Goal: Transaction & Acquisition: Purchase product/service

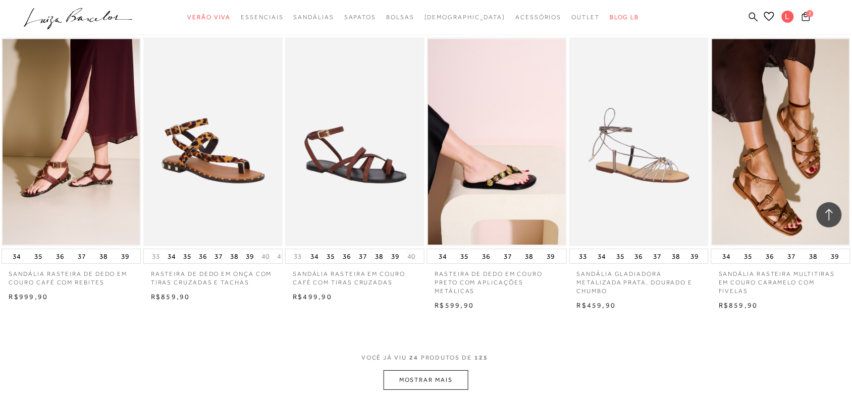
scroll to position [946, 0]
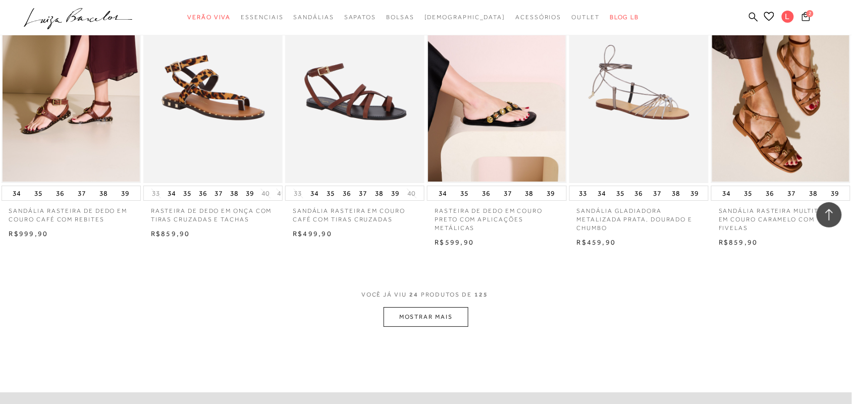
click at [462, 327] on button "MOSTRAR MAIS" at bounding box center [425, 317] width 85 height 20
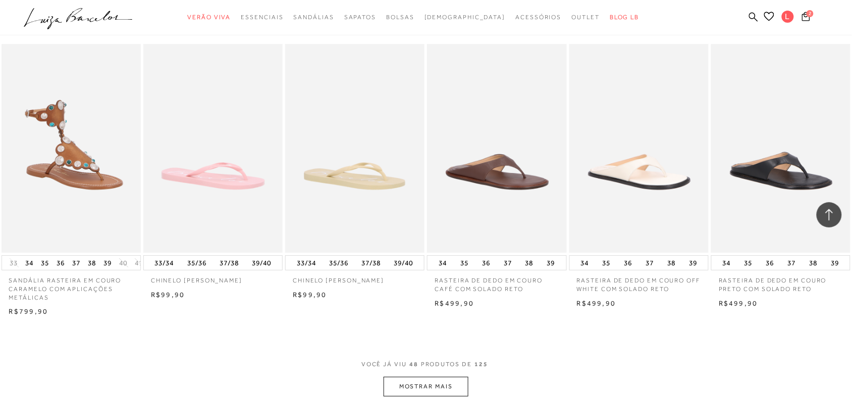
scroll to position [2144, 0]
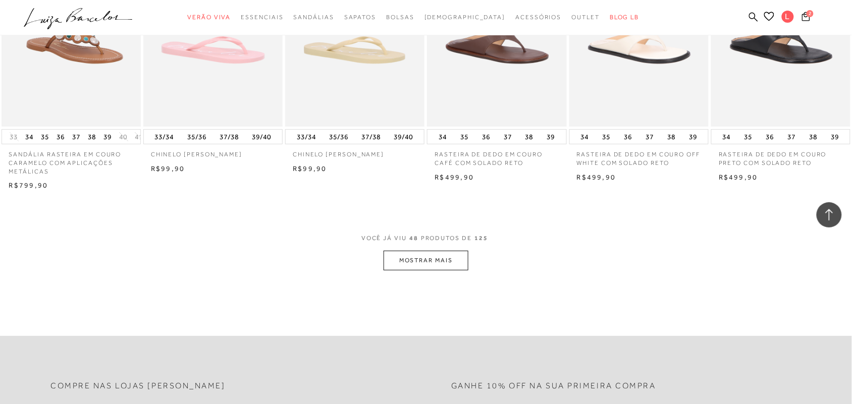
click at [418, 270] on button "MOSTRAR MAIS" at bounding box center [425, 261] width 85 height 20
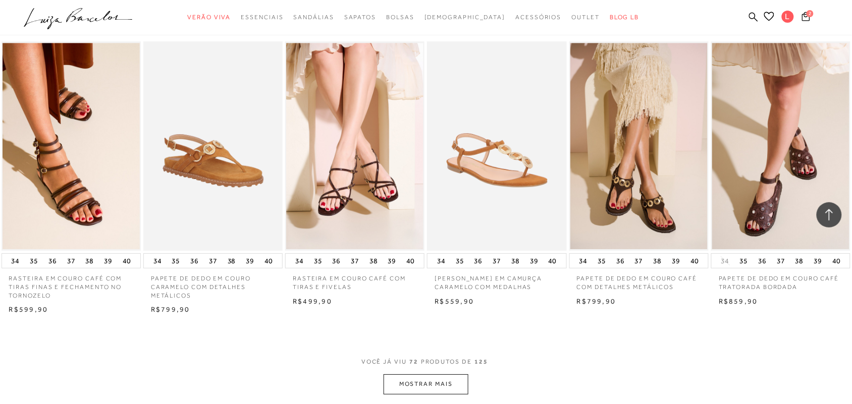
scroll to position [3216, 0]
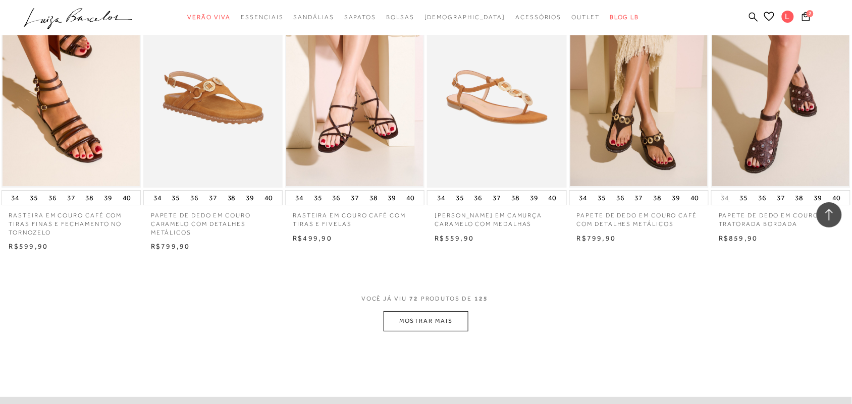
click at [437, 330] on button "MOSTRAR MAIS" at bounding box center [425, 321] width 85 height 20
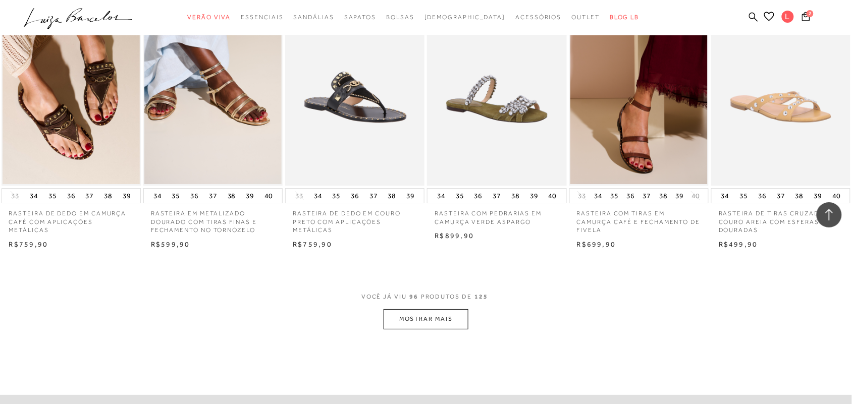
scroll to position [4414, 0]
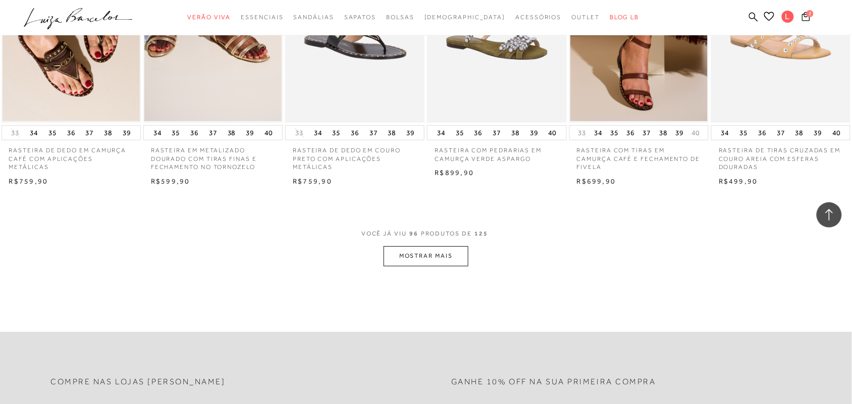
click at [440, 266] on button "MOSTRAR MAIS" at bounding box center [425, 256] width 85 height 20
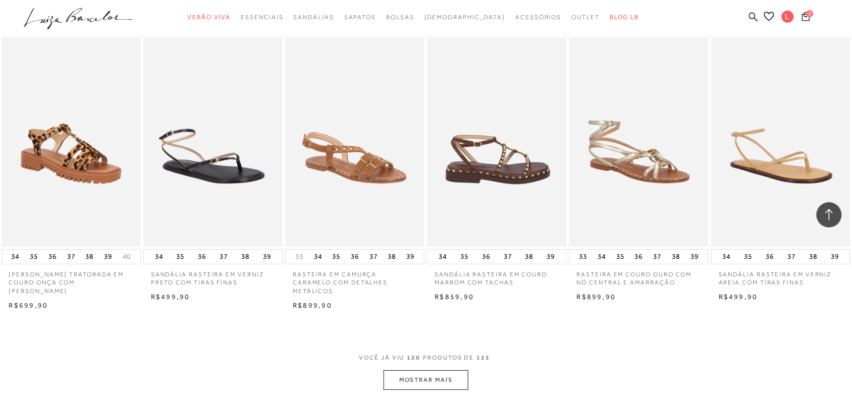
scroll to position [5486, 0]
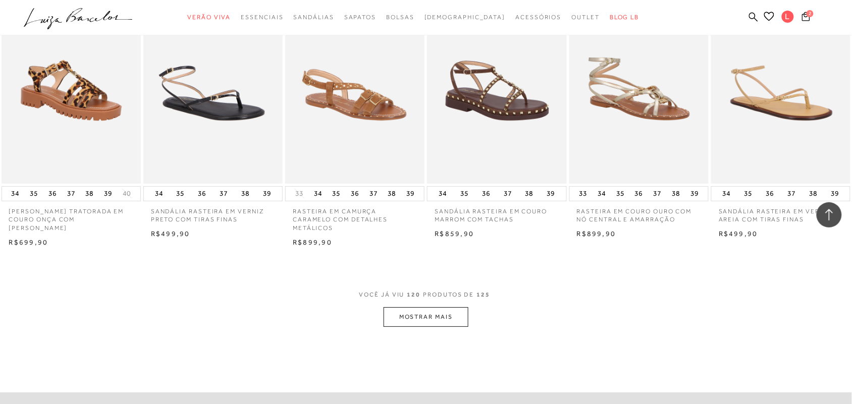
click at [402, 322] on button "MOSTRAR MAIS" at bounding box center [425, 317] width 85 height 20
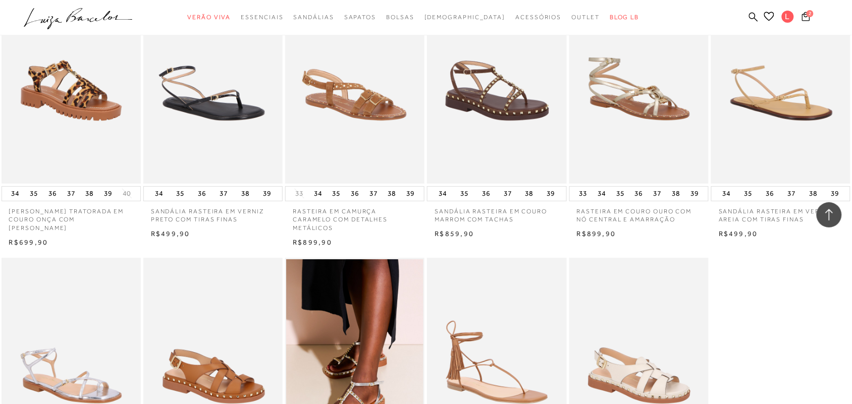
scroll to position [5613, 0]
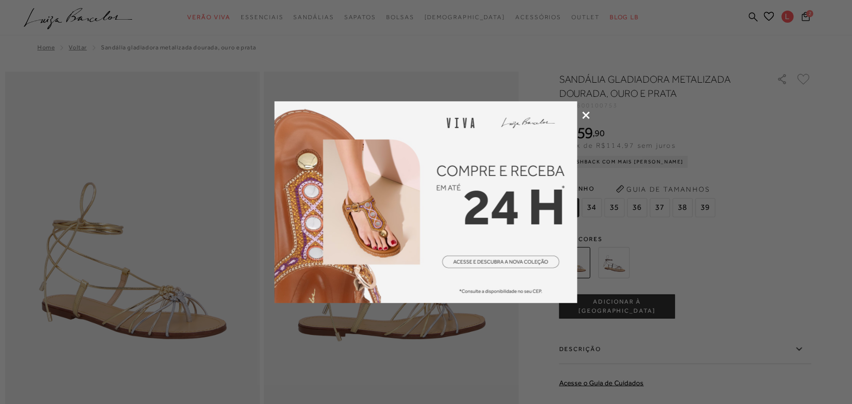
click at [589, 114] on icon at bounding box center [586, 115] width 8 height 8
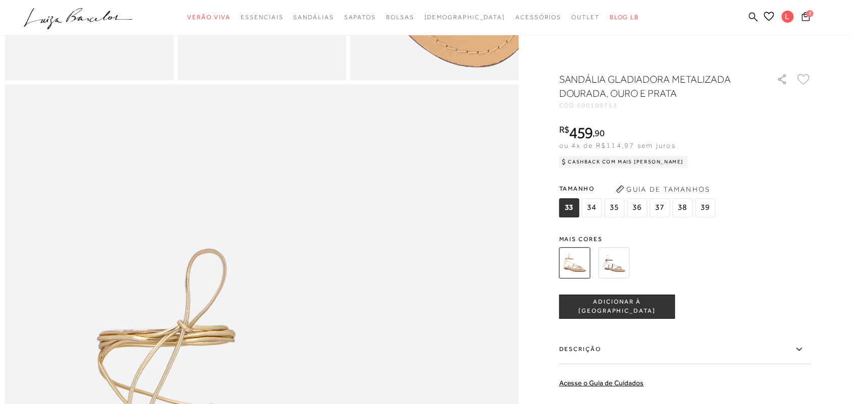
scroll to position [757, 0]
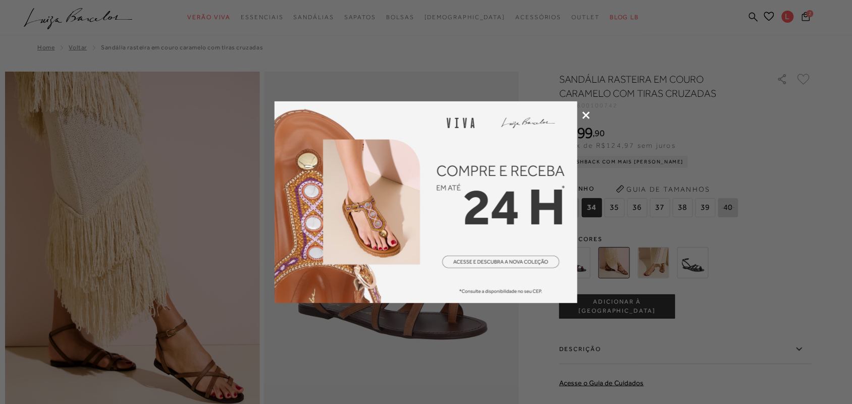
click at [583, 113] on icon at bounding box center [586, 115] width 8 height 8
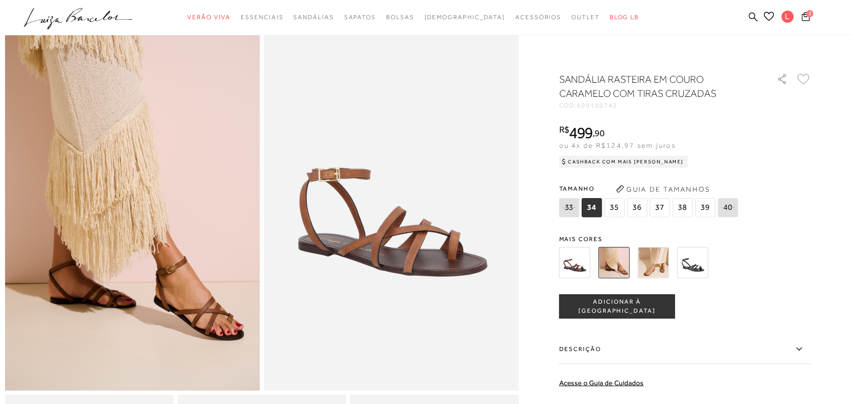
scroll to position [126, 0]
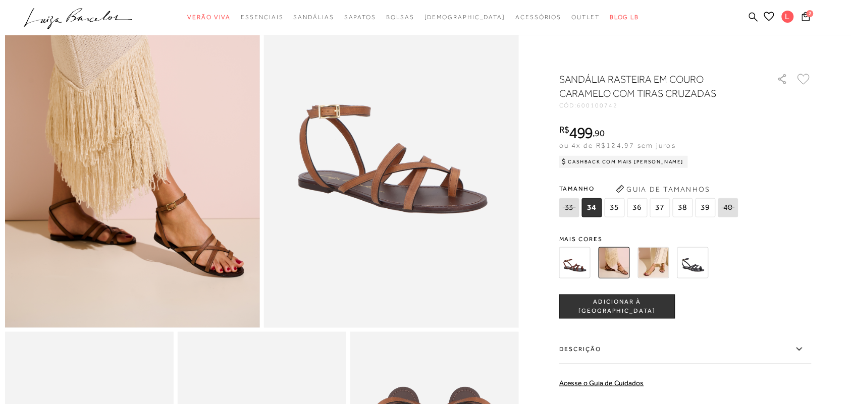
click at [654, 260] on img at bounding box center [653, 262] width 31 height 31
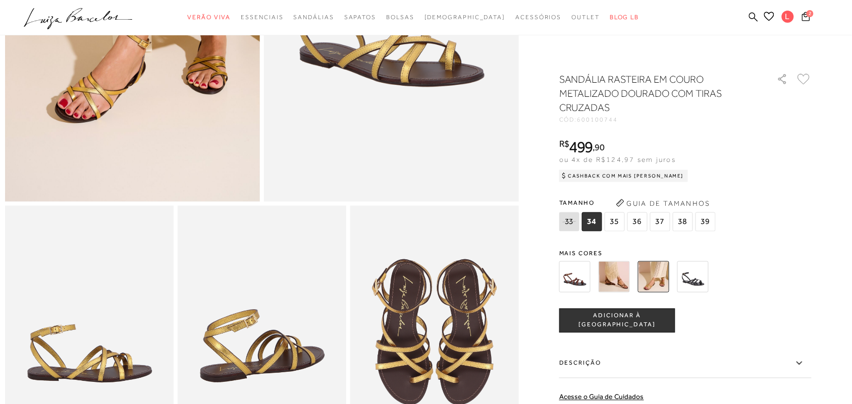
scroll to position [315, 0]
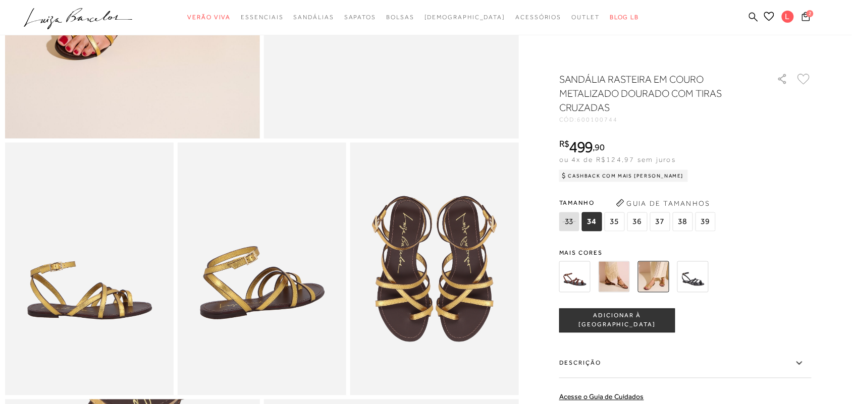
click at [430, 337] on img at bounding box center [434, 269] width 169 height 253
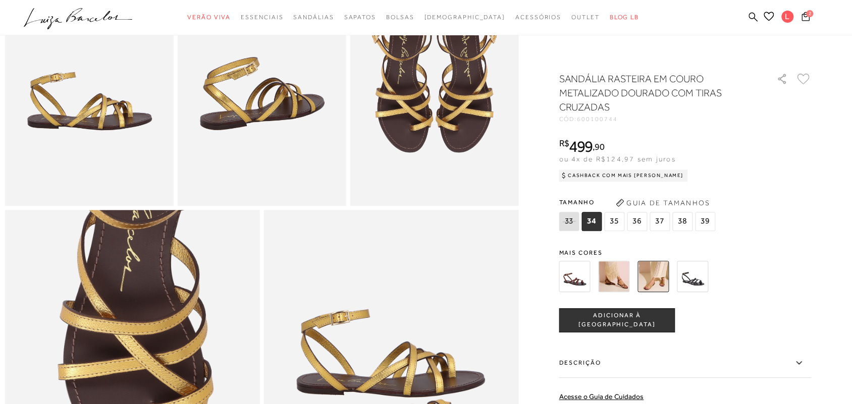
scroll to position [631, 0]
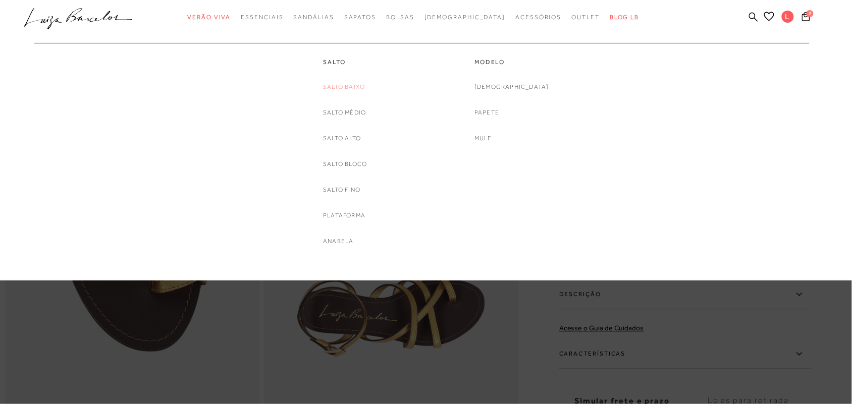
click at [341, 90] on link "Salto Baixo" at bounding box center [344, 87] width 42 height 11
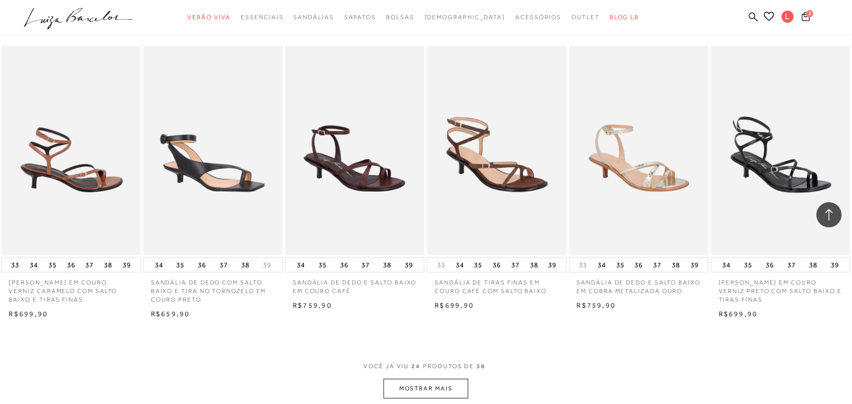
scroll to position [946, 0]
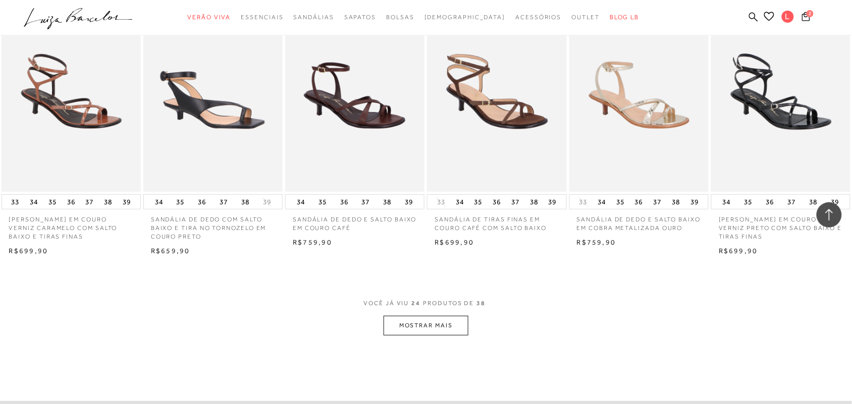
click at [424, 326] on button "MOSTRAR MAIS" at bounding box center [425, 326] width 85 height 20
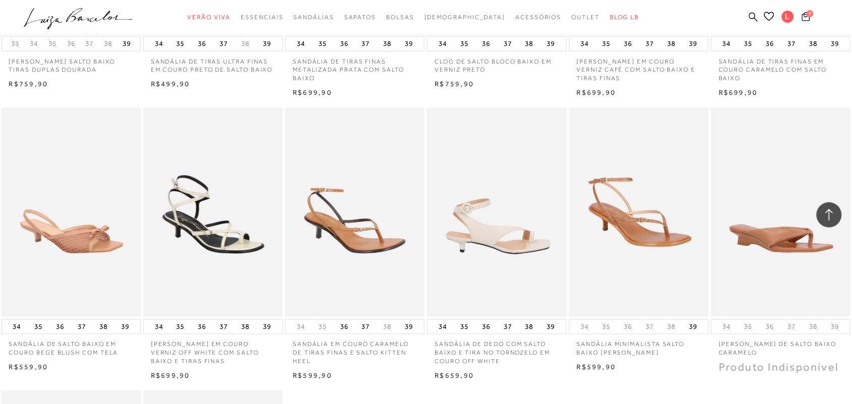
scroll to position [1450, 0]
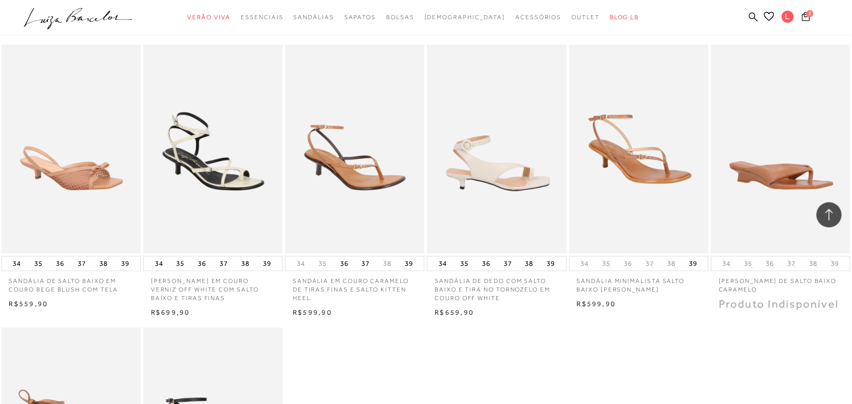
drag, startPoint x: 488, startPoint y: 185, endPoint x: 450, endPoint y: 190, distance: 38.2
click at [450, 190] on img at bounding box center [497, 149] width 138 height 209
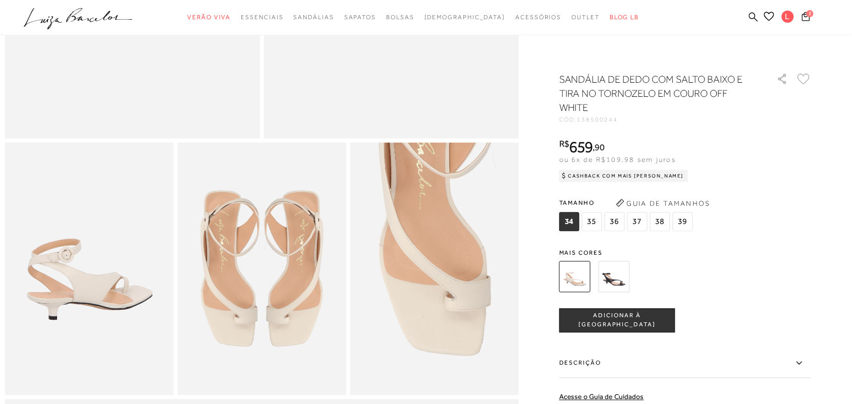
scroll to position [441, 0]
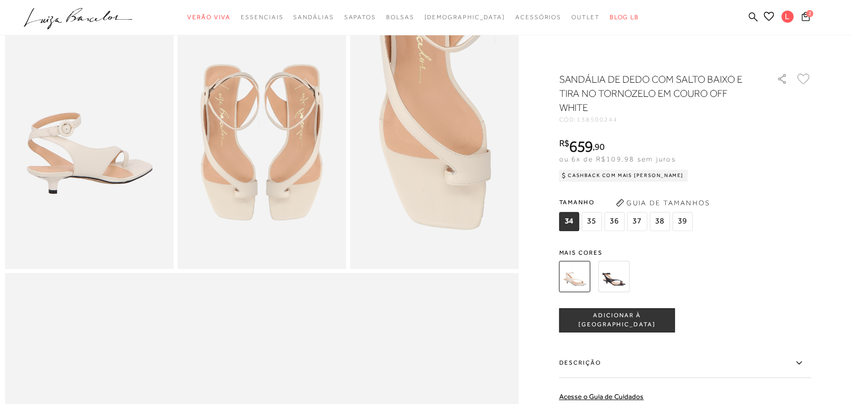
click at [610, 269] on img at bounding box center [613, 276] width 31 height 31
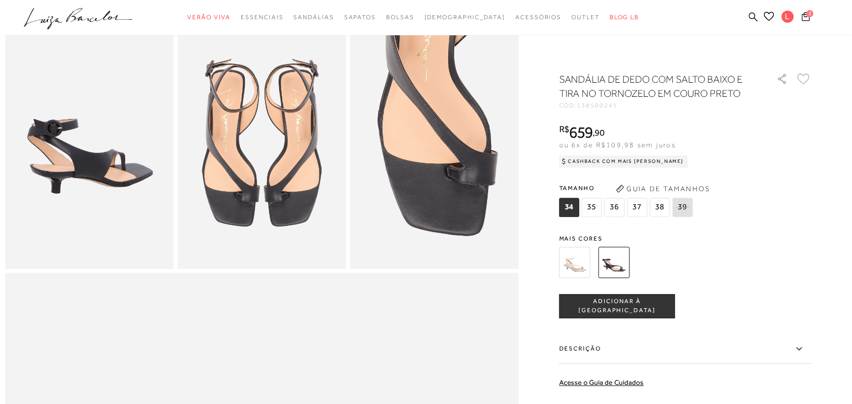
scroll to position [315, 0]
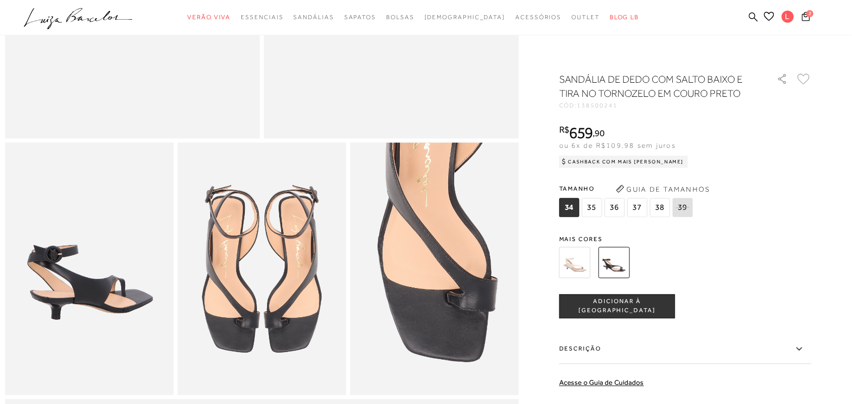
click at [576, 263] on img at bounding box center [574, 262] width 31 height 31
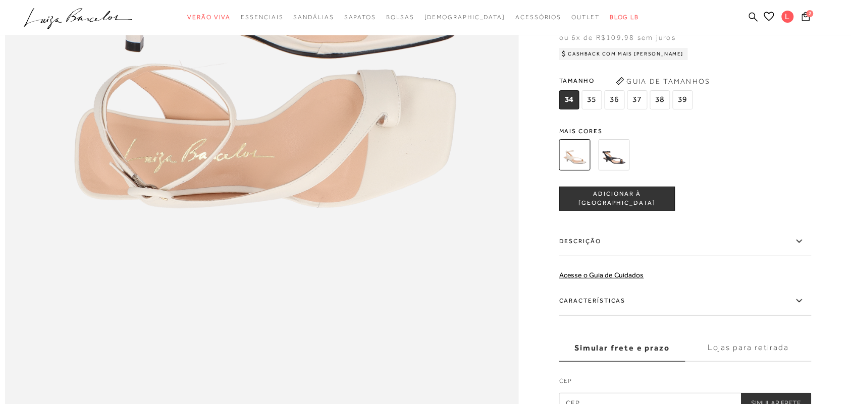
scroll to position [1261, 0]
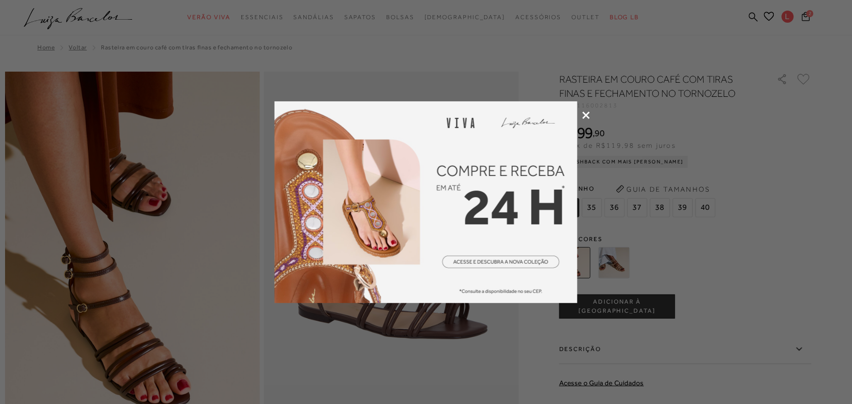
click at [587, 115] on icon at bounding box center [586, 115] width 8 height 8
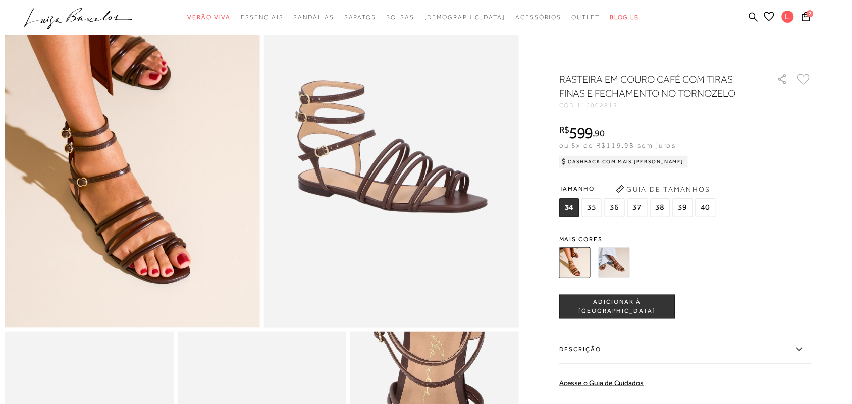
scroll to position [315, 0]
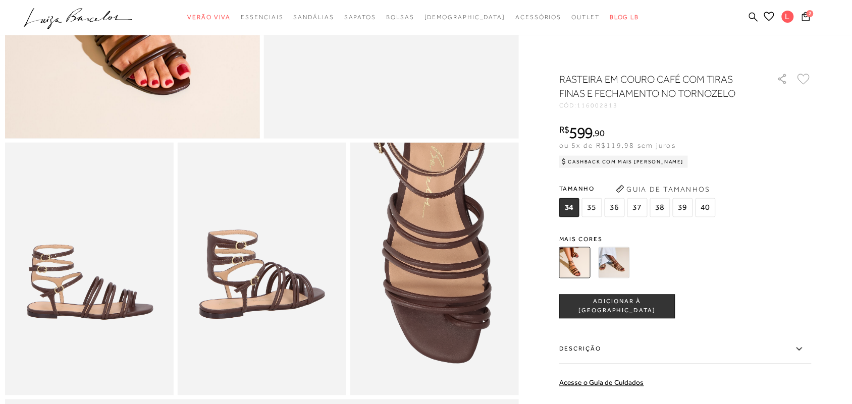
click at [626, 268] on img at bounding box center [613, 262] width 31 height 31
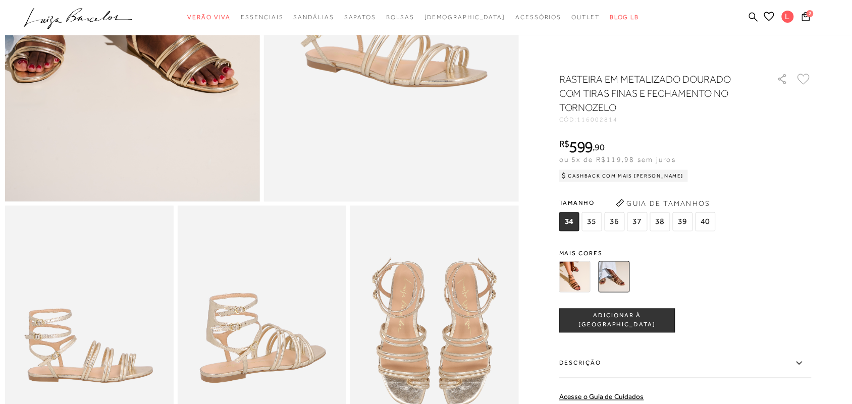
scroll to position [126, 0]
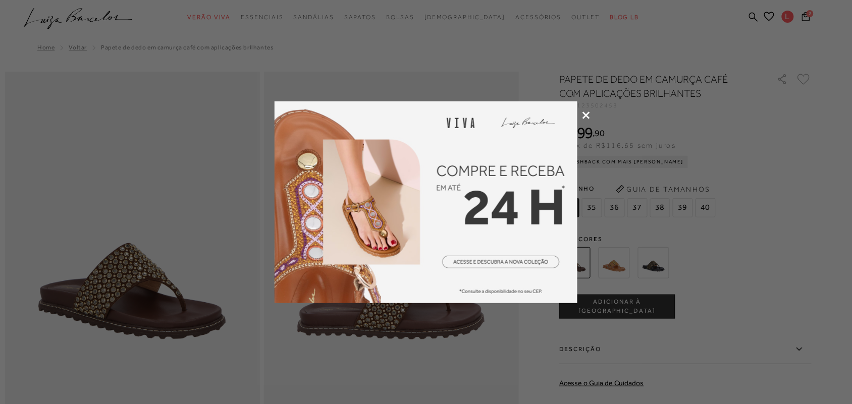
click at [584, 112] on icon at bounding box center [586, 115] width 8 height 8
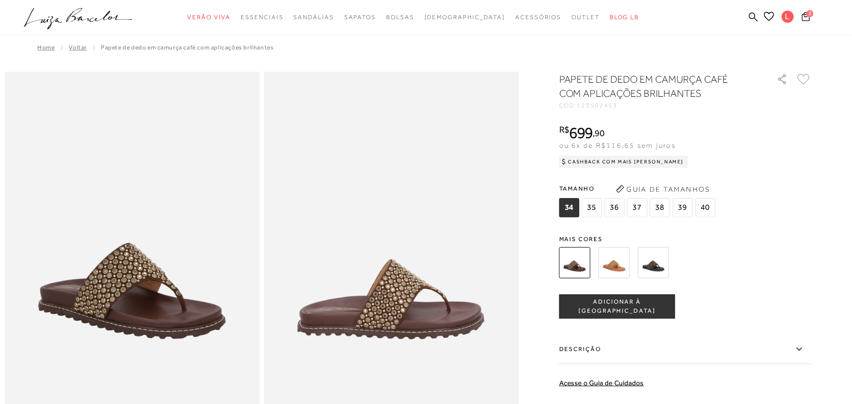
click at [367, 311] on img at bounding box center [391, 263] width 255 height 382
click at [388, 342] on img at bounding box center [391, 263] width 255 height 382
click at [161, 345] on img at bounding box center [132, 263] width 255 height 382
click at [812, 12] on span "2" at bounding box center [809, 13] width 7 height 7
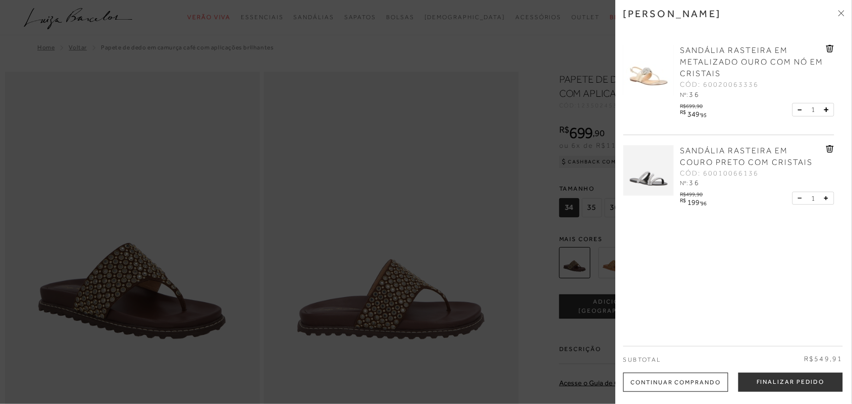
click at [420, 213] on div at bounding box center [426, 202] width 852 height 404
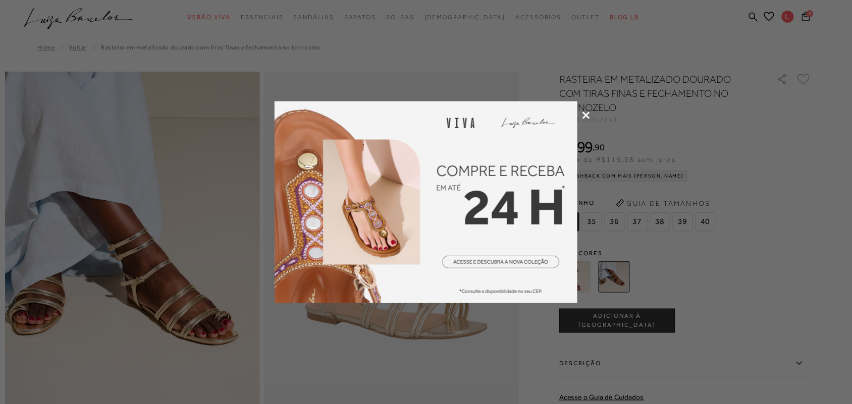
click at [587, 111] on icon at bounding box center [586, 115] width 8 height 8
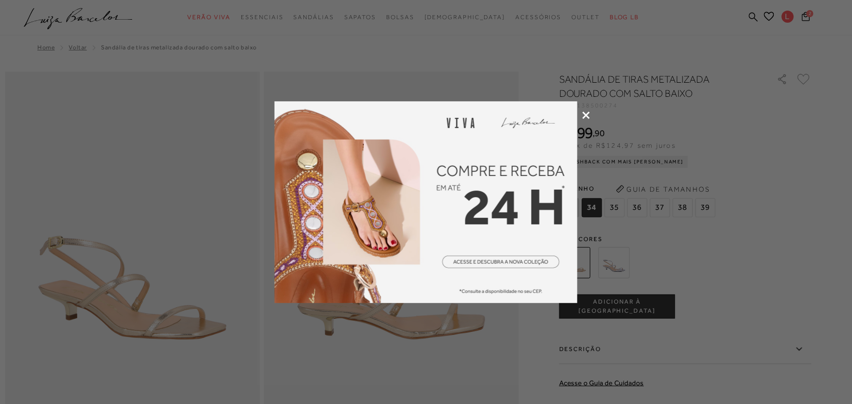
click at [581, 114] on div at bounding box center [426, 202] width 852 height 404
click at [585, 113] on icon at bounding box center [586, 115] width 8 height 8
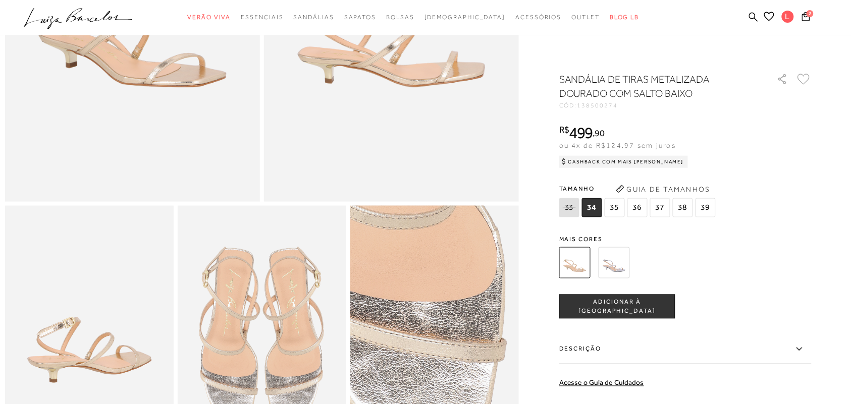
scroll to position [315, 0]
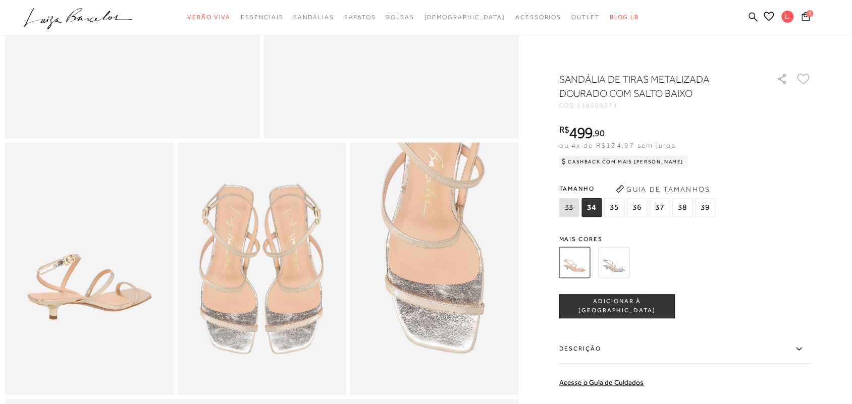
click at [614, 266] on img at bounding box center [613, 262] width 31 height 31
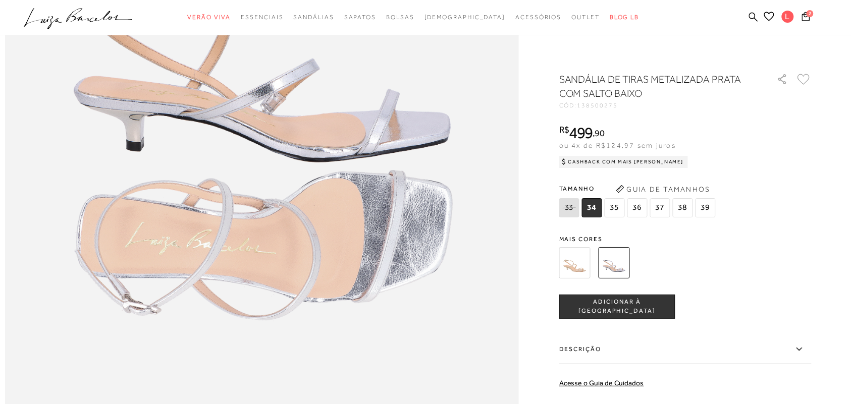
scroll to position [883, 0]
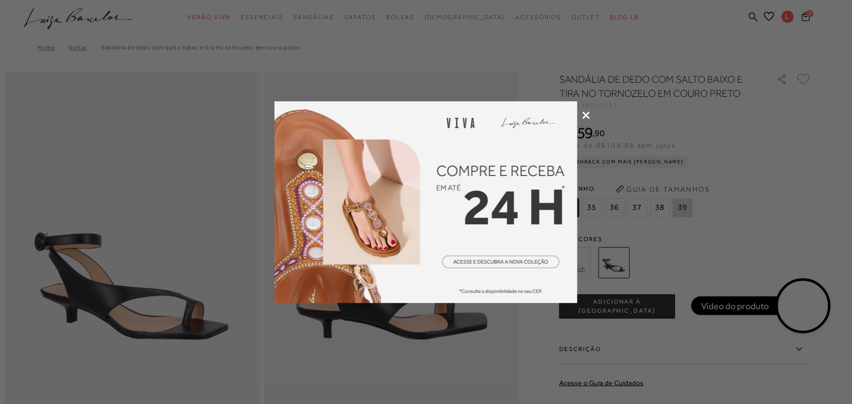
click at [592, 117] on div at bounding box center [426, 202] width 852 height 404
click at [588, 114] on icon at bounding box center [586, 115] width 8 height 8
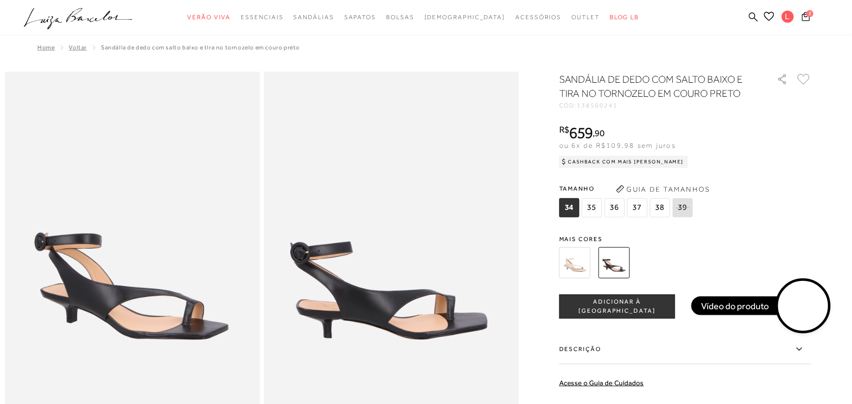
scroll to position [63, 0]
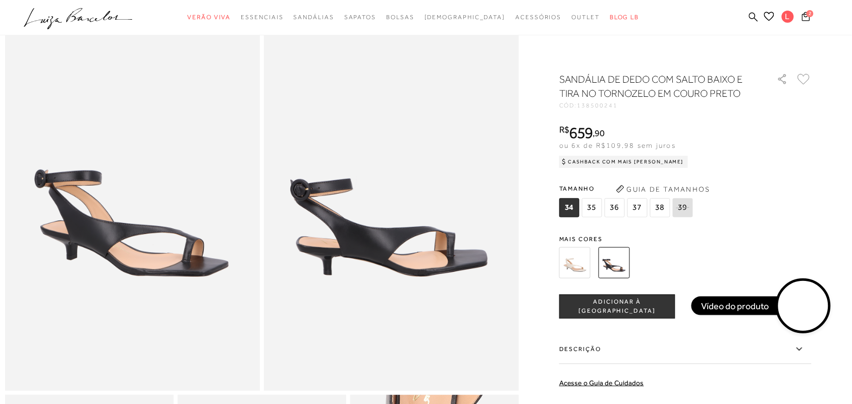
click at [804, 314] on video at bounding box center [802, 306] width 47 height 47
